Goal: Information Seeking & Learning: Learn about a topic

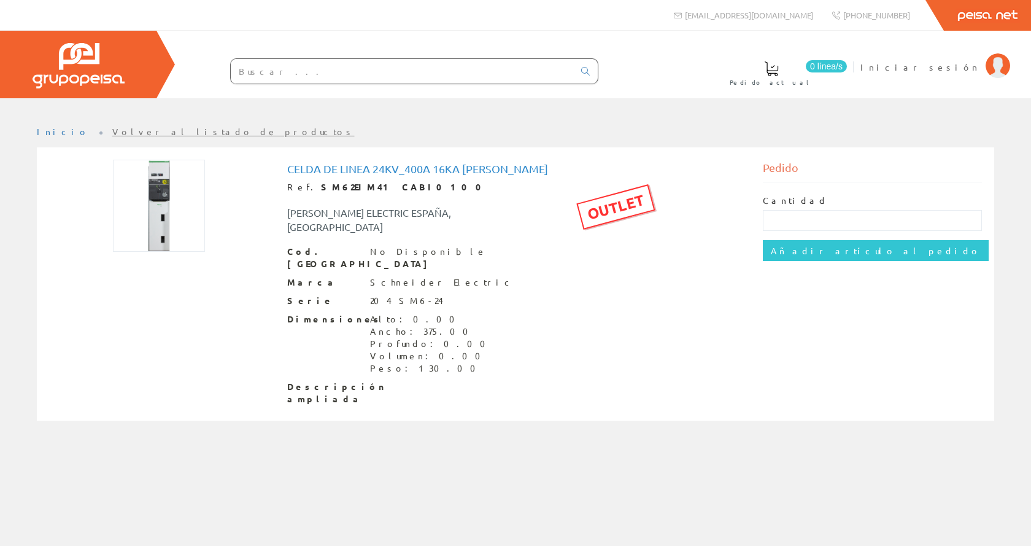
click at [177, 198] on img at bounding box center [159, 206] width 92 height 92
click at [159, 193] on img at bounding box center [159, 206] width 92 height 92
click at [174, 209] on img at bounding box center [159, 206] width 92 height 92
click at [529, 250] on div "Cod. Barras No Disponible [PERSON_NAME] Electric Serie 204 SM6-24 Dimensiones A…" at bounding box center [515, 325] width 457 height 160
click at [191, 203] on img at bounding box center [159, 206] width 92 height 92
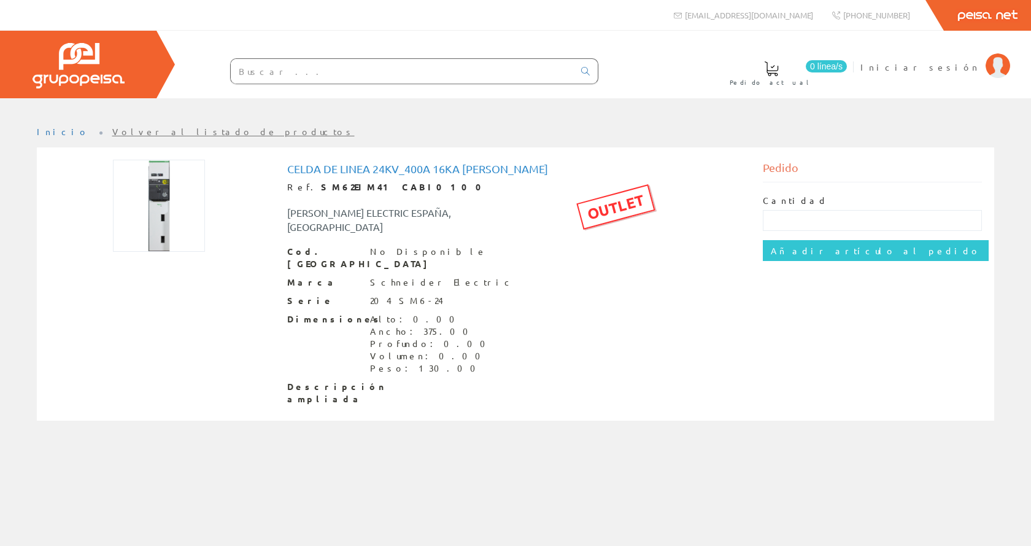
click at [308, 172] on h1 "Celda de linea 24kv_400A 16KA [PERSON_NAME]" at bounding box center [515, 169] width 457 height 12
click at [164, 181] on img at bounding box center [159, 206] width 92 height 92
drag, startPoint x: 288, startPoint y: 165, endPoint x: 525, endPoint y: 167, distance: 236.9
click at [525, 167] on h1 "Celda de linea 24kv_400A 16KA [PERSON_NAME]" at bounding box center [515, 169] width 457 height 12
click at [482, 174] on h1 "Celda de linea 24kv_400A 16KA [PERSON_NAME]" at bounding box center [515, 169] width 457 height 12
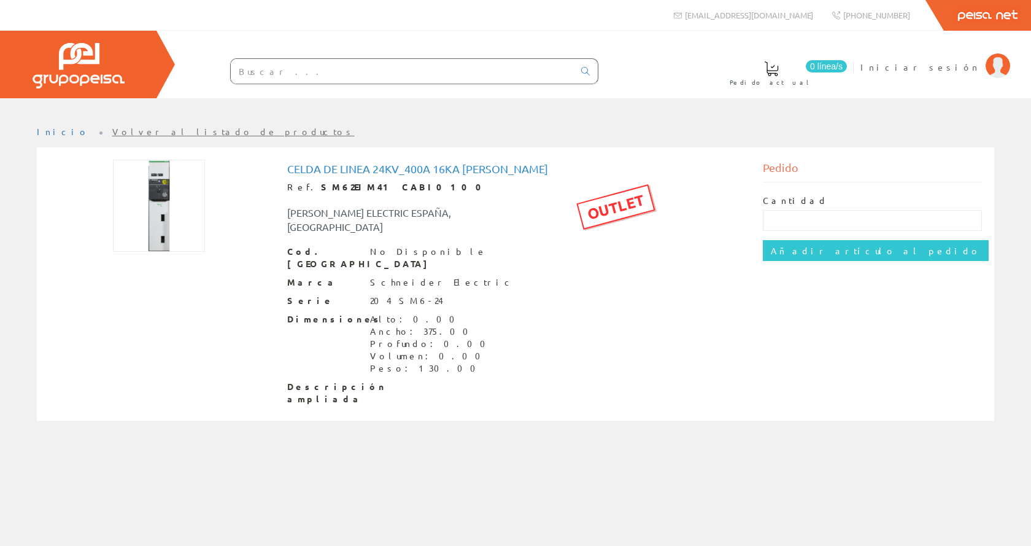
click at [156, 201] on img at bounding box center [159, 206] width 92 height 92
